Goal: Task Accomplishment & Management: Manage account settings

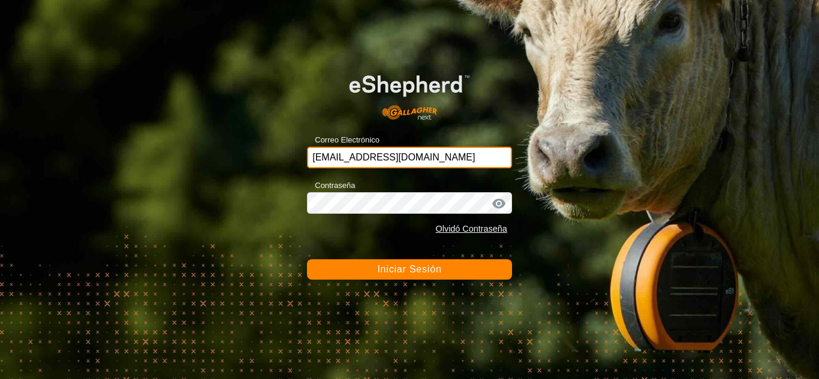
click at [465, 152] on input "[EMAIL_ADDRESS][DOMAIN_NAME]" at bounding box center [409, 158] width 205 height 22
click at [307, 260] on button "Iniciar Sesión" at bounding box center [409, 270] width 205 height 20
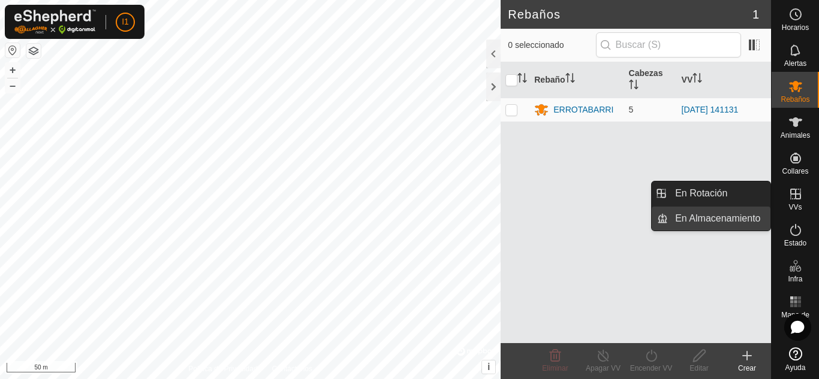
click at [744, 221] on link "En Almacenamiento" at bounding box center [719, 219] width 103 height 24
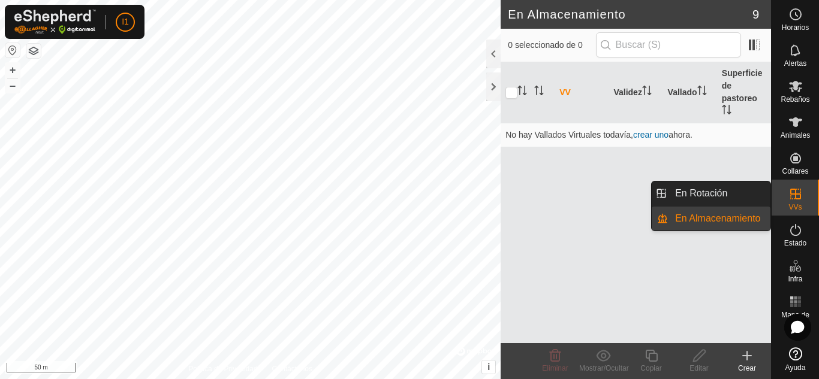
click at [718, 204] on link "En Rotación" at bounding box center [719, 194] width 103 height 24
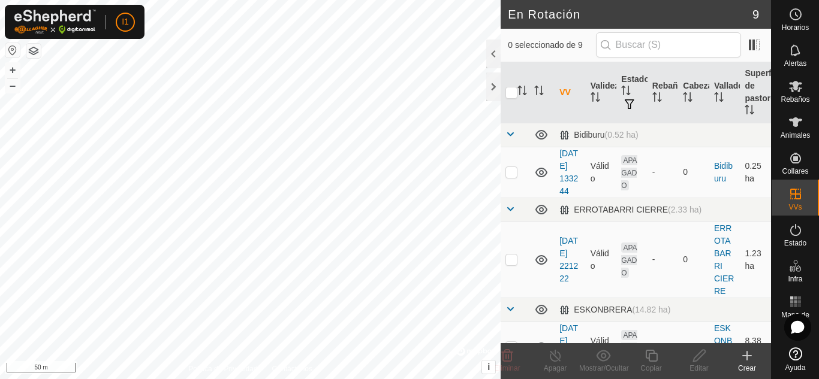
click at [760, 362] on create-svg-icon at bounding box center [747, 356] width 48 height 14
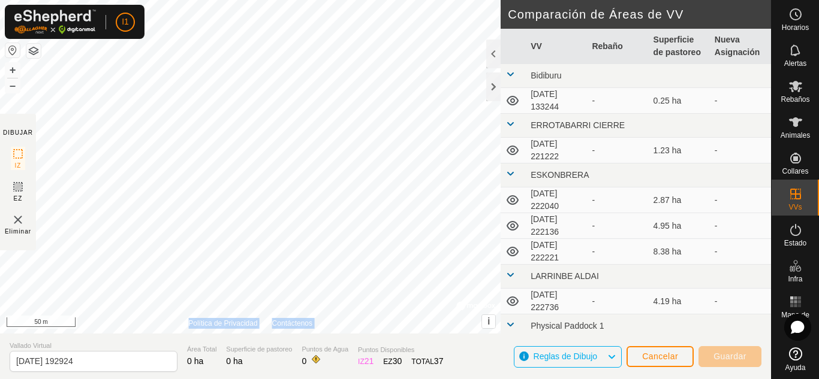
click at [457, 278] on div "Política de Privacidad Contáctenos + – ⇧ i © Mapbox , © OpenStreetMap , Improve…" at bounding box center [250, 167] width 501 height 334
click at [492, 82] on div at bounding box center [493, 87] width 14 height 29
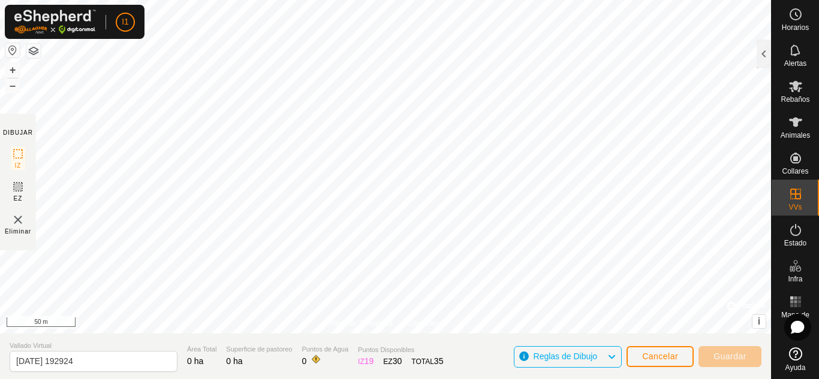
click at [20, 219] on img at bounding box center [18, 220] width 14 height 14
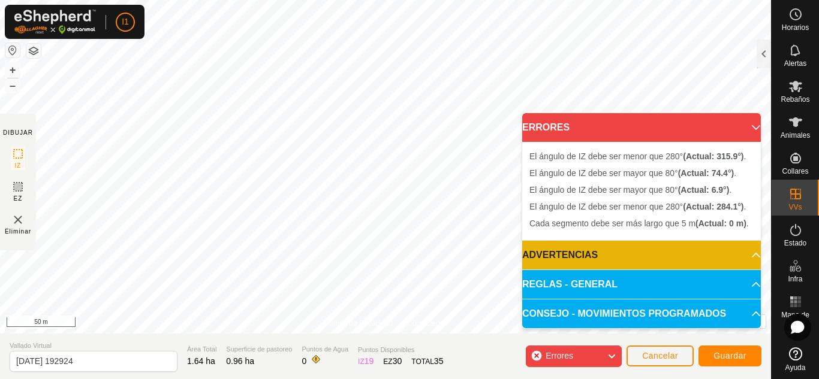
click at [11, 224] on img at bounding box center [18, 220] width 14 height 14
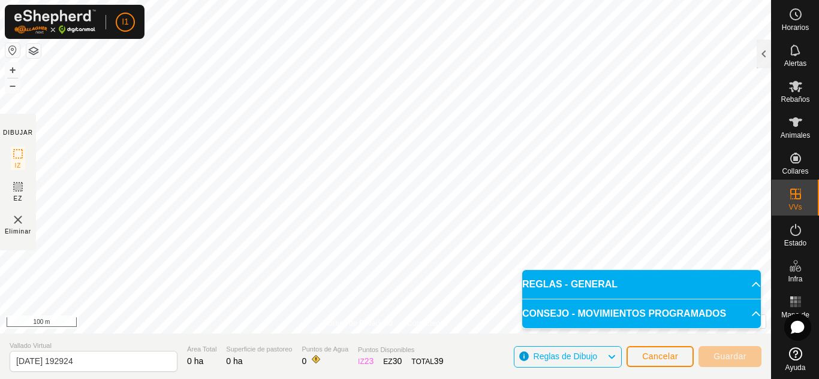
click at [16, 229] on span "Eliminar" at bounding box center [18, 231] width 26 height 9
click at [18, 185] on icon at bounding box center [18, 187] width 14 height 14
click at [16, 221] on img at bounding box center [18, 220] width 14 height 14
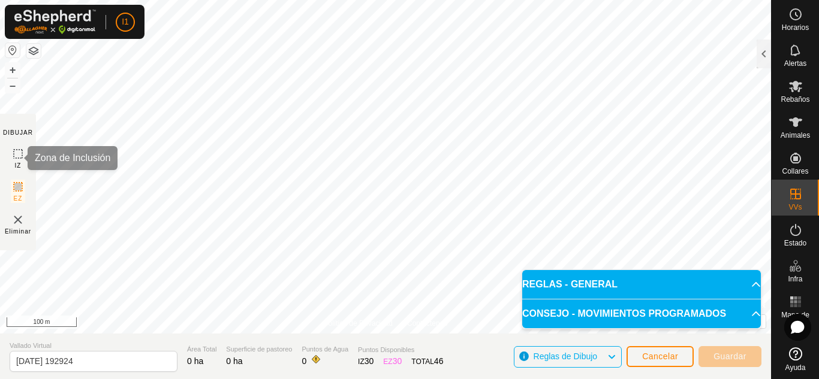
click at [16, 161] on span "IZ" at bounding box center [18, 165] width 7 height 9
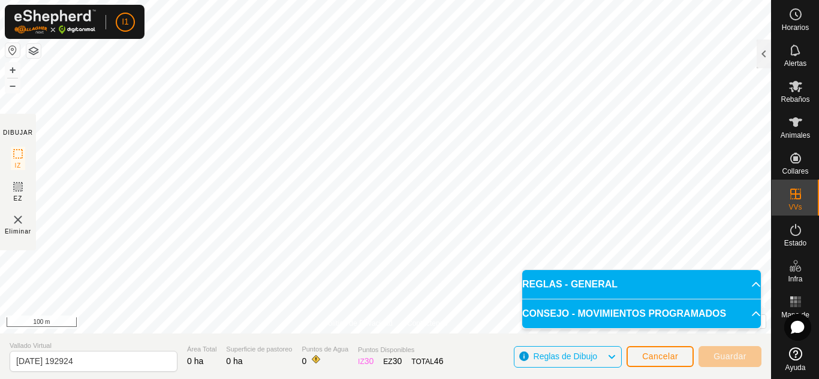
click at [16, 213] on img at bounding box center [18, 220] width 14 height 14
click at [653, 353] on span "Cancelar" at bounding box center [660, 357] width 36 height 10
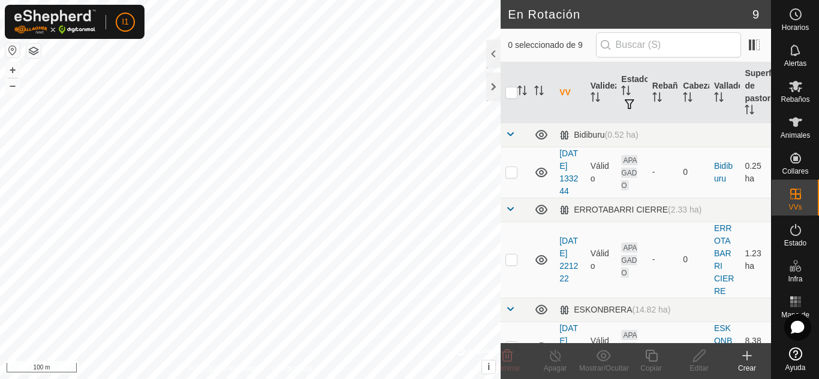
click at [746, 357] on icon at bounding box center [747, 356] width 14 height 14
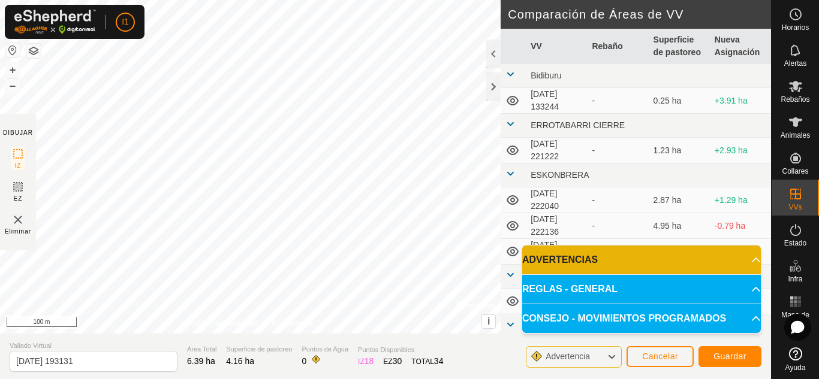
click at [736, 263] on p-accordion-header "ADVERTENCIAS" at bounding box center [641, 260] width 239 height 29
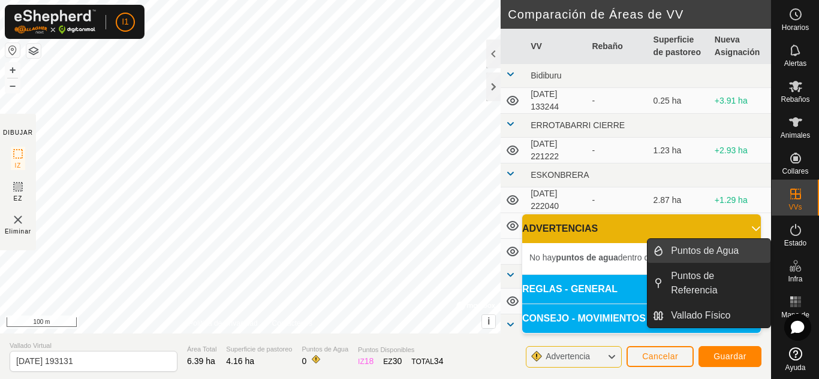
click at [737, 252] on link "Puntos de Agua" at bounding box center [717, 251] width 107 height 24
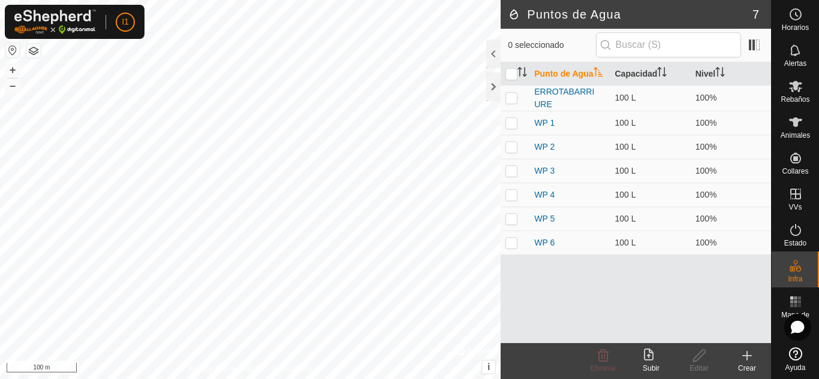
click at [743, 367] on div "Crear" at bounding box center [747, 368] width 48 height 11
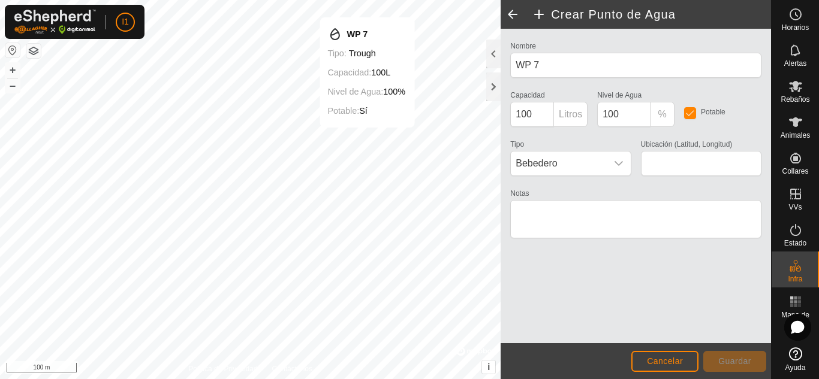
type input "43.038609, -2.520879"
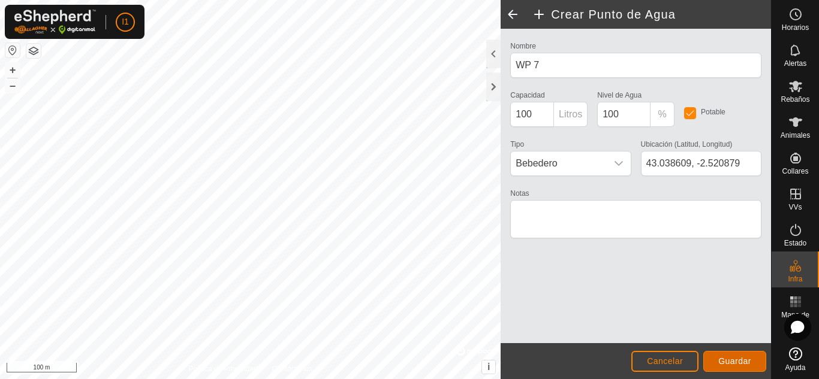
click at [725, 357] on span "Guardar" at bounding box center [734, 362] width 33 height 10
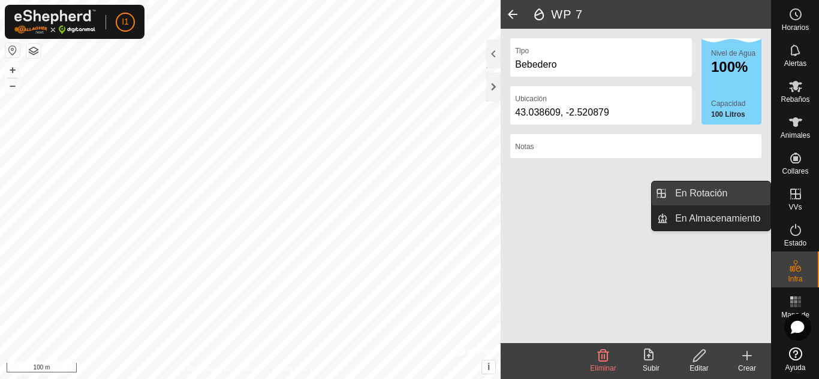
click at [760, 197] on link "En Rotación" at bounding box center [719, 194] width 103 height 24
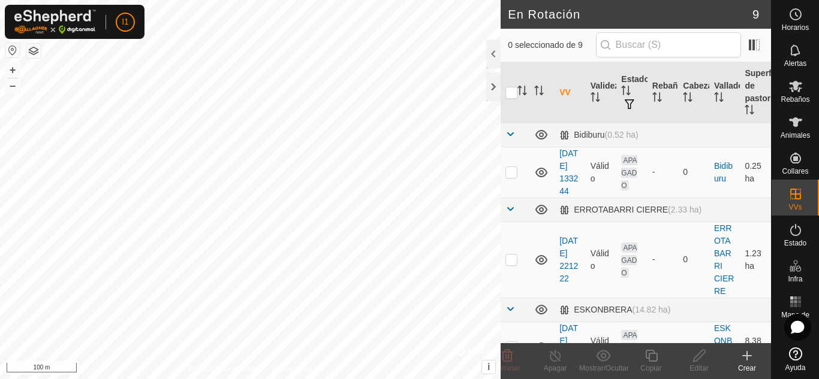
click at [741, 361] on icon at bounding box center [747, 356] width 14 height 14
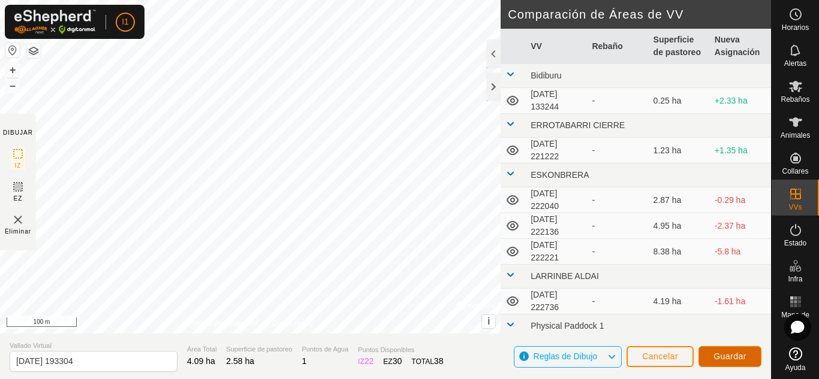
click at [732, 355] on span "Guardar" at bounding box center [729, 357] width 33 height 10
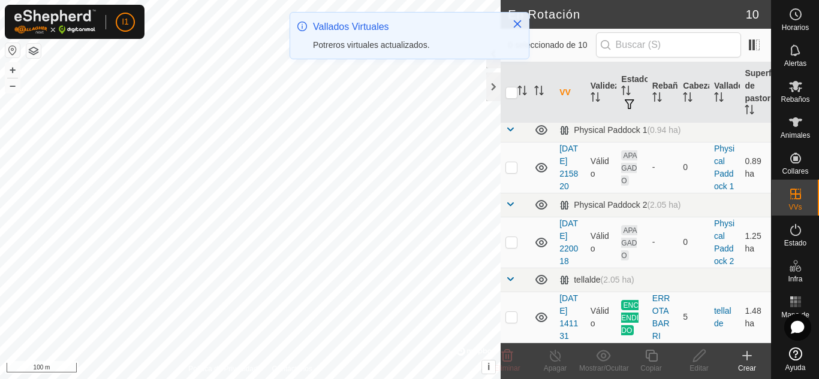
scroll to position [596, 0]
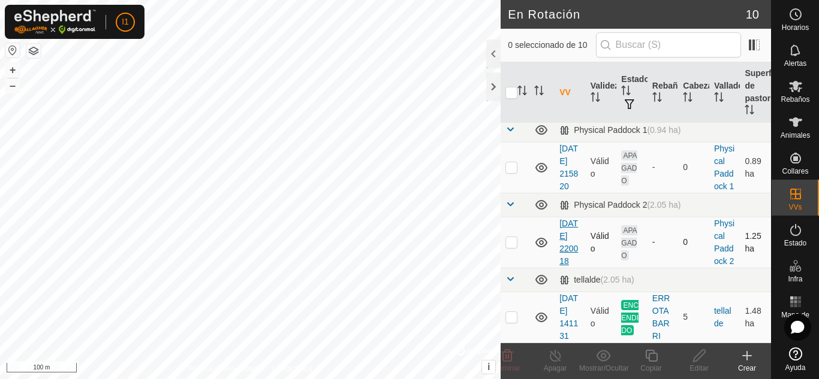
click at [563, 226] on link "[DATE] 220018" at bounding box center [568, 242] width 19 height 47
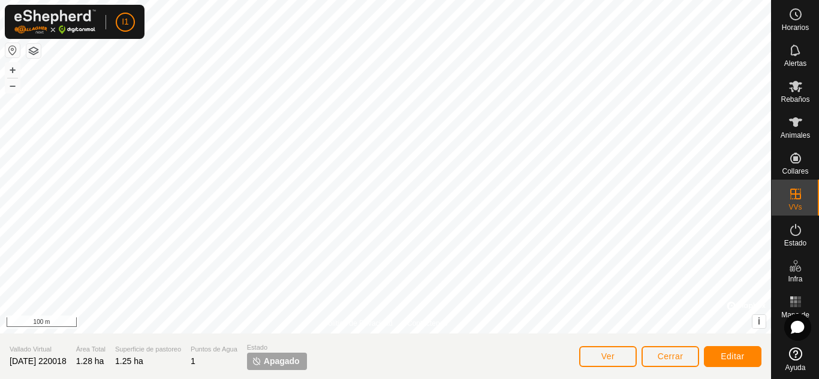
click at [285, 367] on span "Apagado" at bounding box center [282, 361] width 36 height 13
click at [679, 354] on span "Cerrar" at bounding box center [671, 357] width 26 height 10
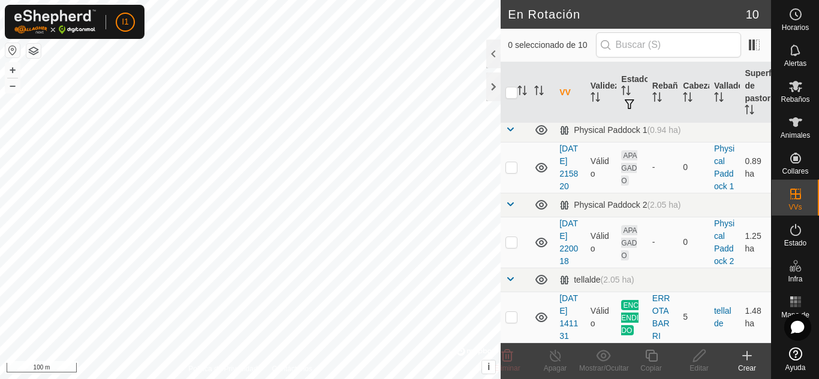
scroll to position [596, 0]
click at [538, 236] on icon at bounding box center [541, 243] width 14 height 14
click at [535, 273] on icon at bounding box center [541, 280] width 14 height 14
click at [536, 273] on icon at bounding box center [541, 280] width 14 height 14
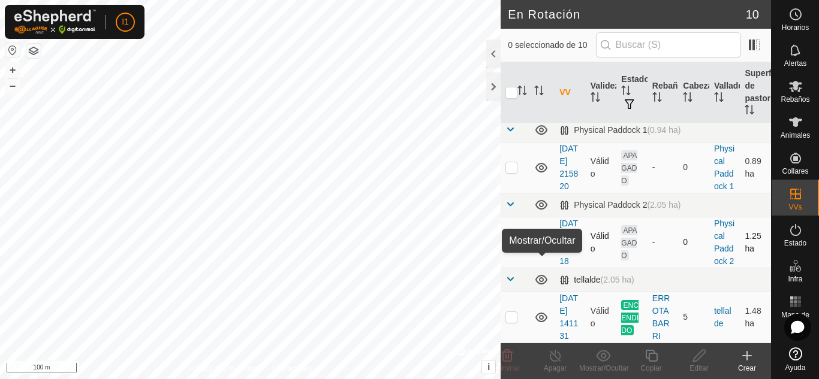
click at [536, 273] on icon at bounding box center [541, 280] width 14 height 14
click at [540, 173] on icon at bounding box center [541, 168] width 12 height 10
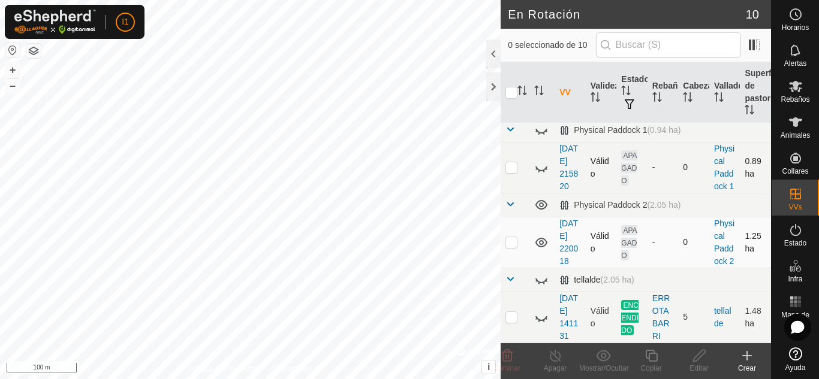
click at [540, 175] on icon at bounding box center [541, 168] width 14 height 14
click at [540, 173] on icon at bounding box center [541, 168] width 12 height 10
click at [540, 175] on icon at bounding box center [541, 168] width 14 height 14
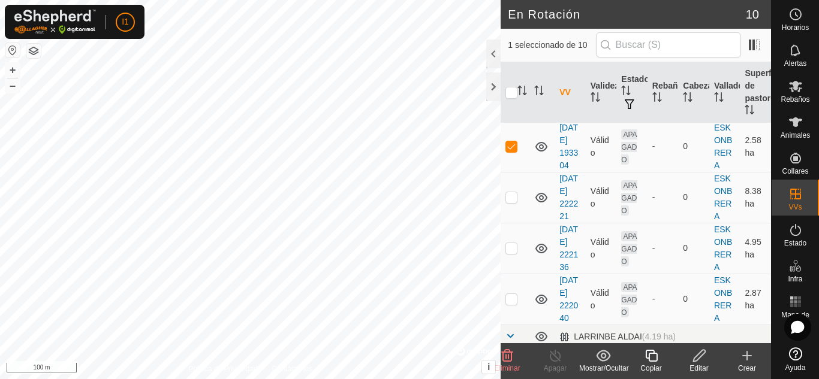
scroll to position [156, 0]
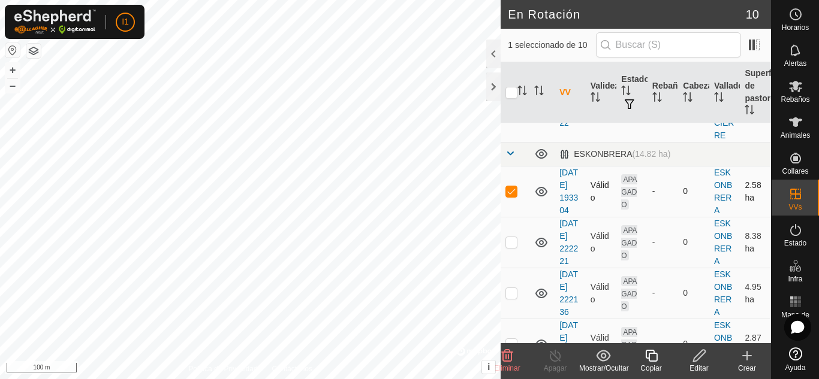
click at [512, 196] on p-checkbox at bounding box center [511, 191] width 12 height 10
checkbox input "false"
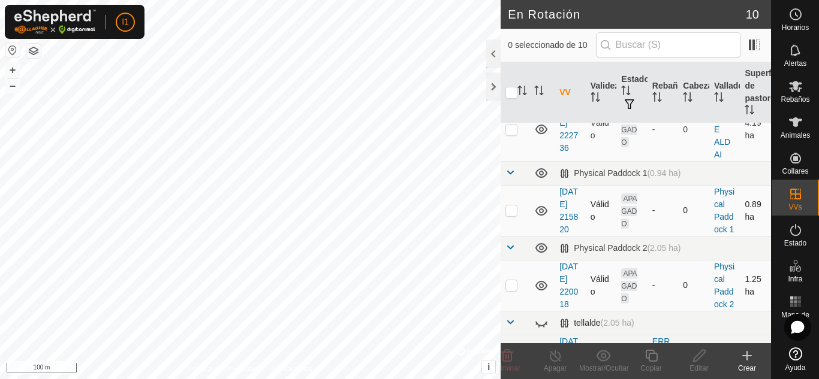
scroll to position [596, 0]
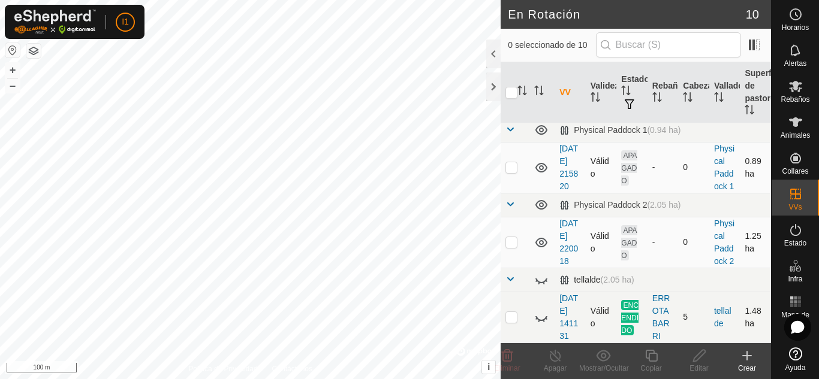
click at [536, 315] on icon at bounding box center [541, 318] width 14 height 14
click at [511, 312] on p-checkbox at bounding box center [511, 317] width 12 height 10
checkbox input "true"
click at [559, 361] on line at bounding box center [555, 357] width 10 height 10
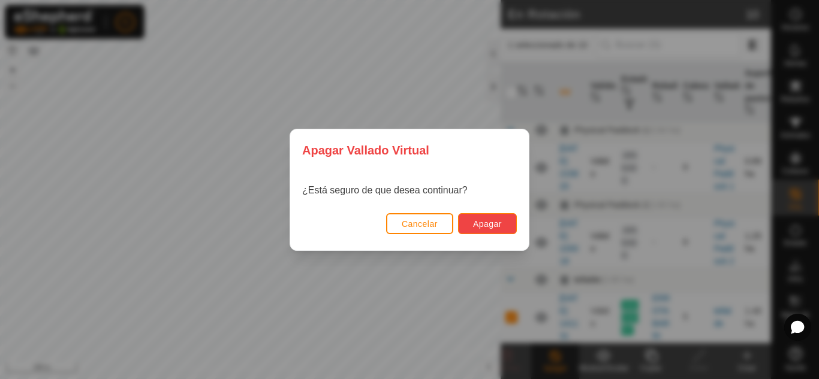
click at [498, 218] on button "Apagar" at bounding box center [487, 223] width 59 height 21
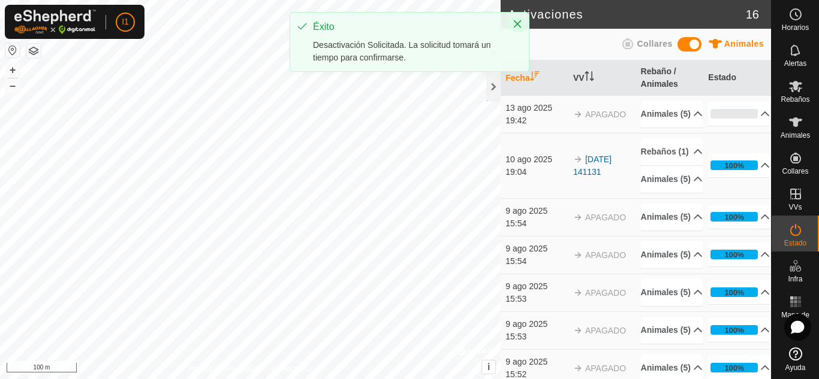
click at [514, 25] on icon "Close" at bounding box center [518, 24] width 10 height 10
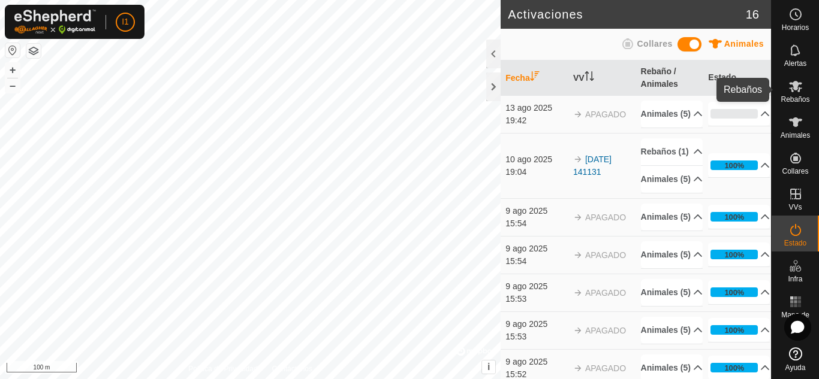
click at [805, 91] on es-mob-svg-icon at bounding box center [796, 86] width 22 height 19
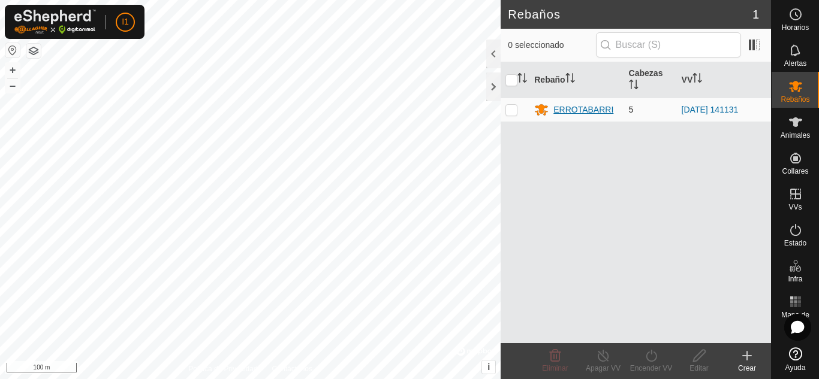
click at [595, 106] on div "ERROTABARRI" at bounding box center [583, 110] width 60 height 13
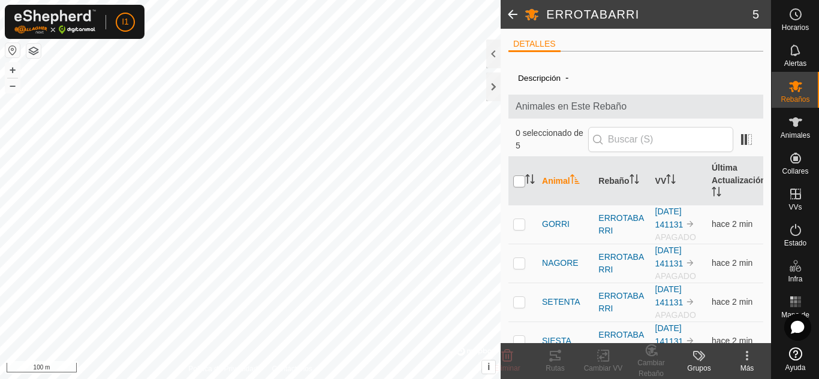
click at [518, 183] on input "checkbox" at bounding box center [519, 182] width 12 height 12
checkbox input "true"
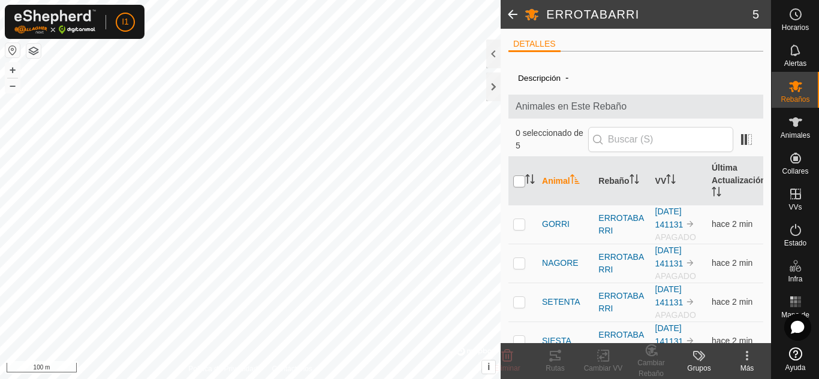
checkbox input "true"
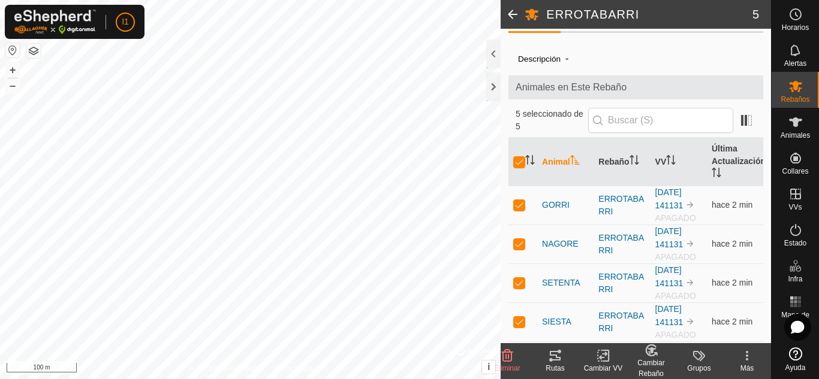
scroll to position [57, 0]
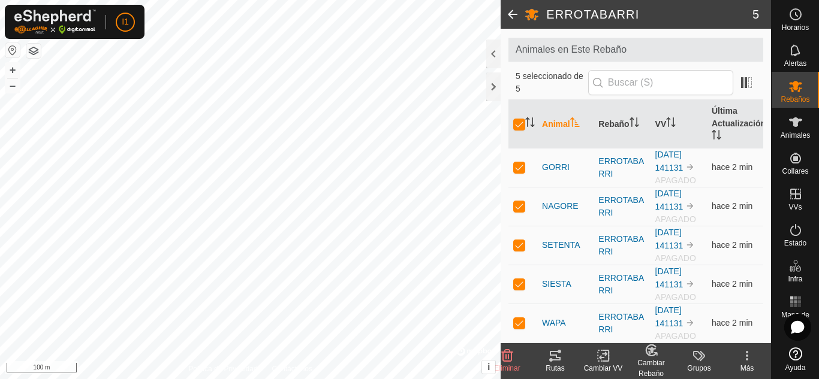
click at [604, 364] on div "Cambiar VV" at bounding box center [603, 368] width 48 height 11
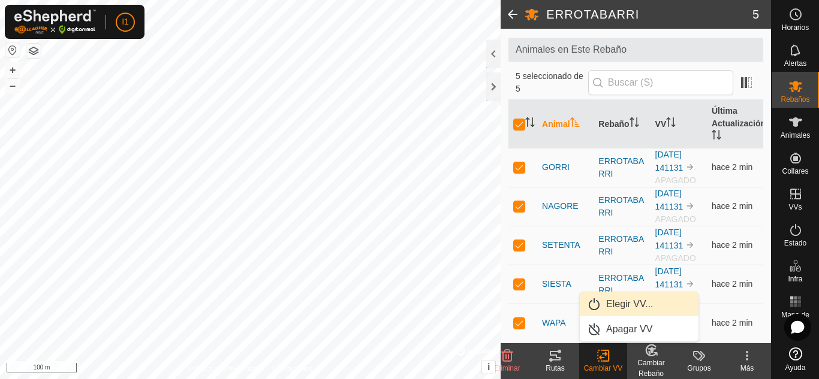
click at [625, 309] on link "Elegir VV..." at bounding box center [639, 305] width 119 height 24
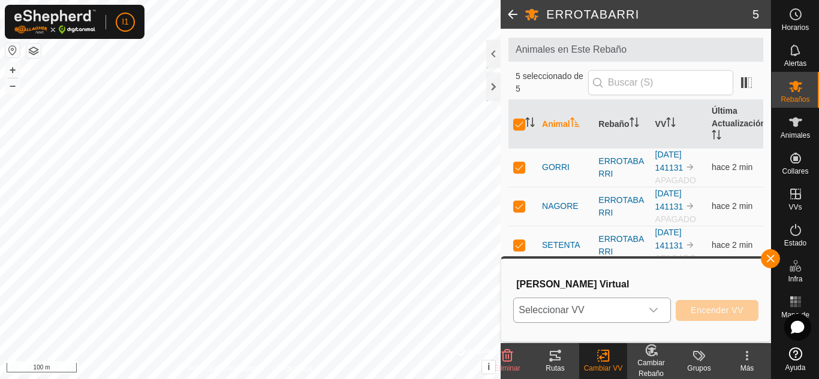
click at [622, 306] on span "Seleccionar VV" at bounding box center [578, 311] width 128 height 24
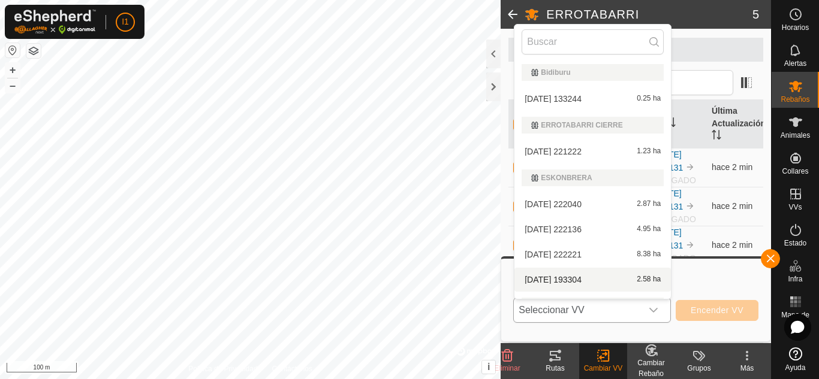
click at [573, 279] on li "[DATE] 193304 2.58 ha" at bounding box center [592, 280] width 156 height 24
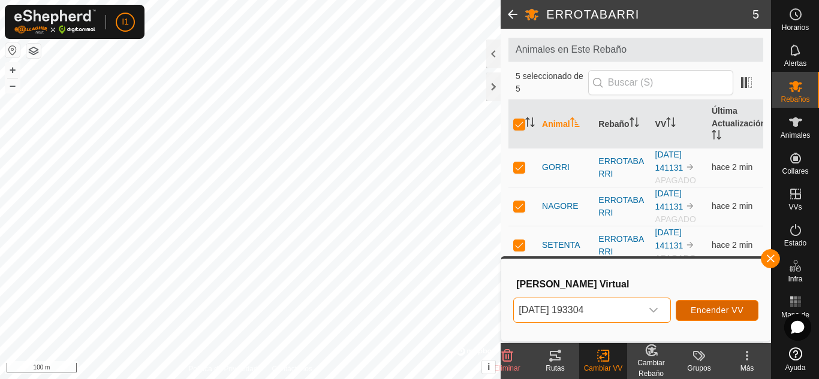
click at [708, 307] on span "Encender VV" at bounding box center [717, 311] width 53 height 10
